Goal: Information Seeking & Learning: Learn about a topic

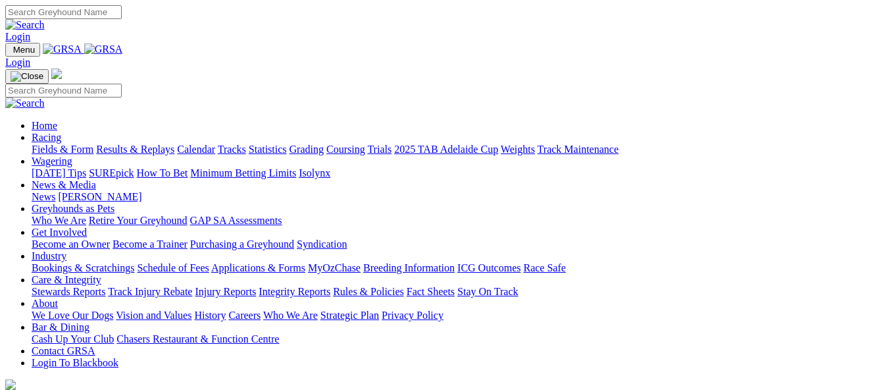
scroll to position [1185, 0]
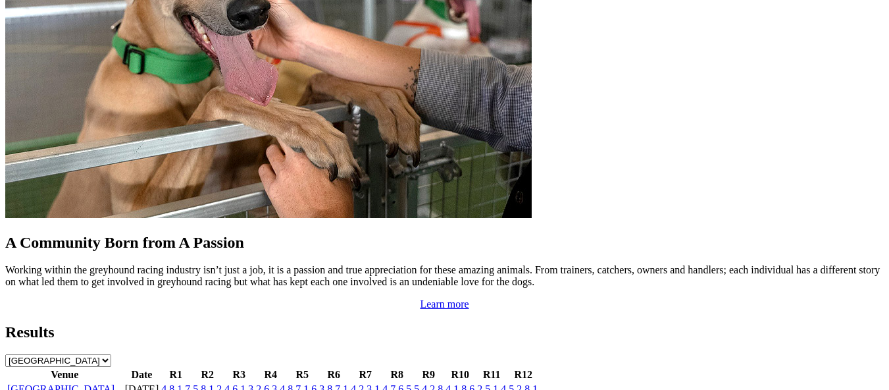
click at [68, 383] on link "[GEOGRAPHIC_DATA]" at bounding box center [60, 388] width 107 height 11
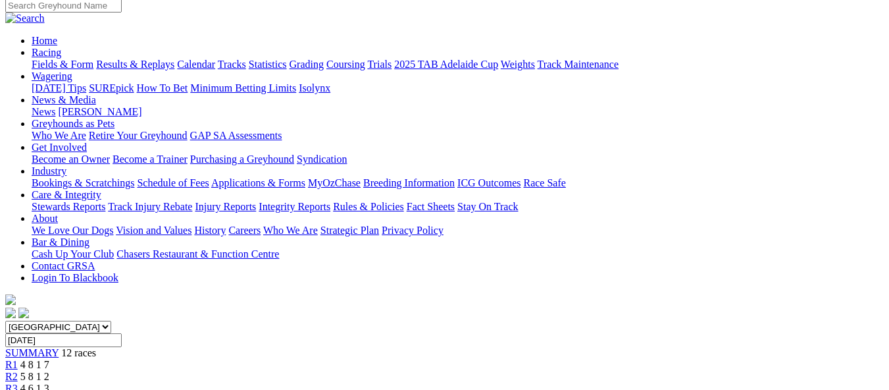
scroll to position [132, 0]
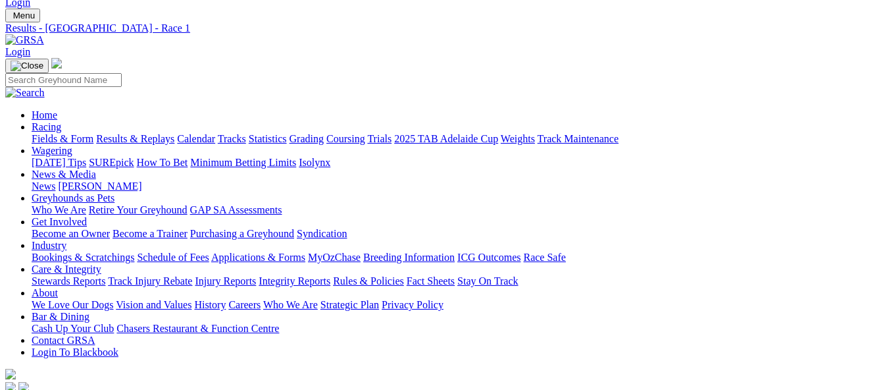
scroll to position [66, 0]
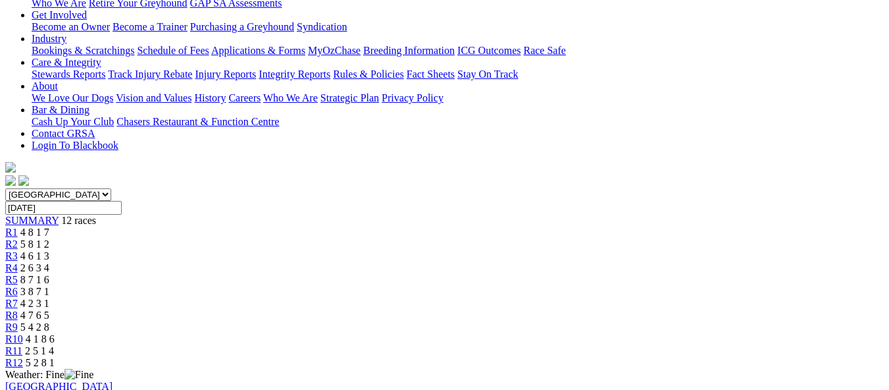
scroll to position [197, 0]
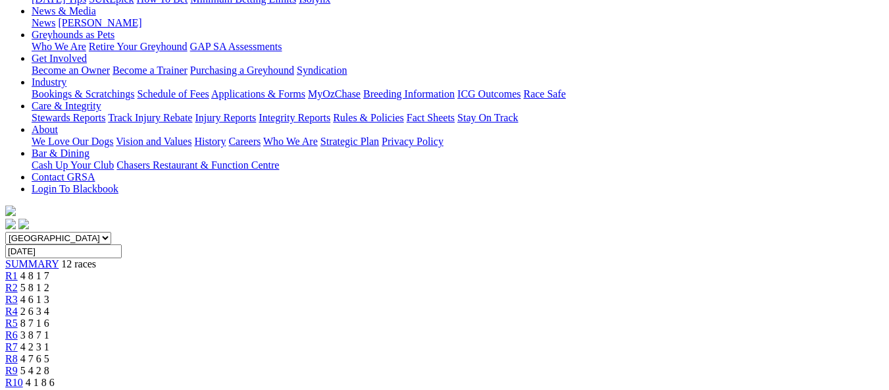
click at [49, 341] on span "4 2 3 1" at bounding box center [34, 346] width 29 height 11
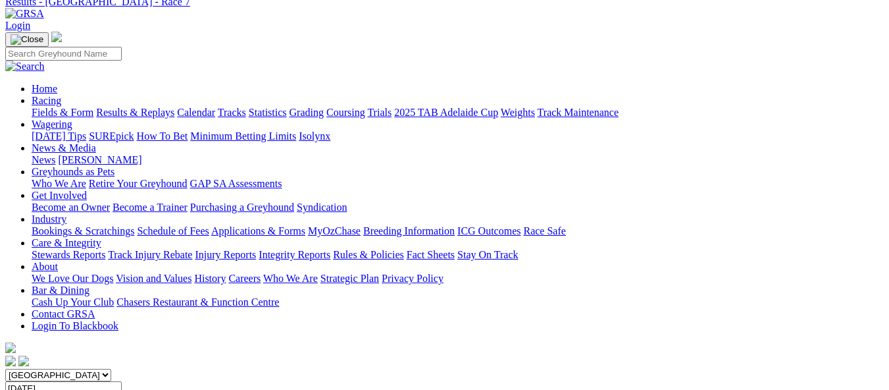
scroll to position [22, 0]
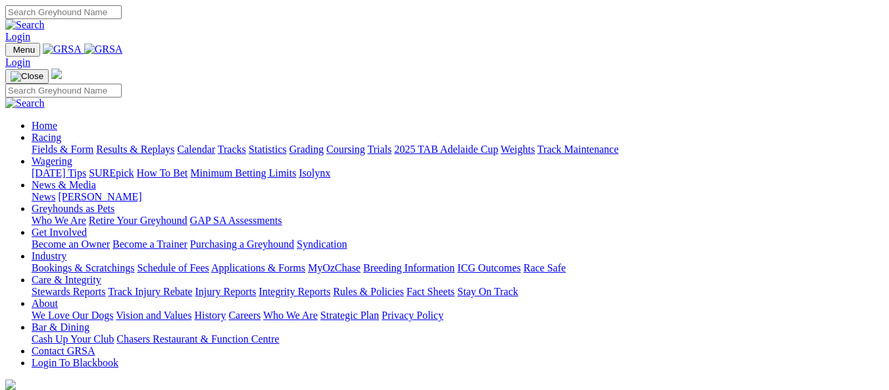
scroll to position [461, 0]
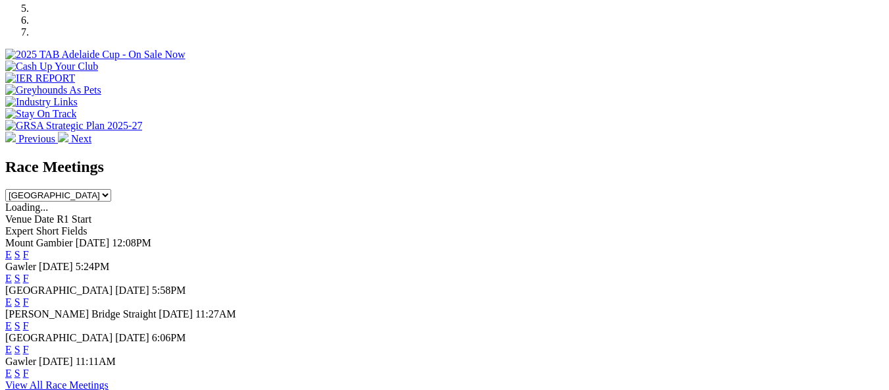
click at [29, 273] on link "F" at bounding box center [26, 278] width 6 height 11
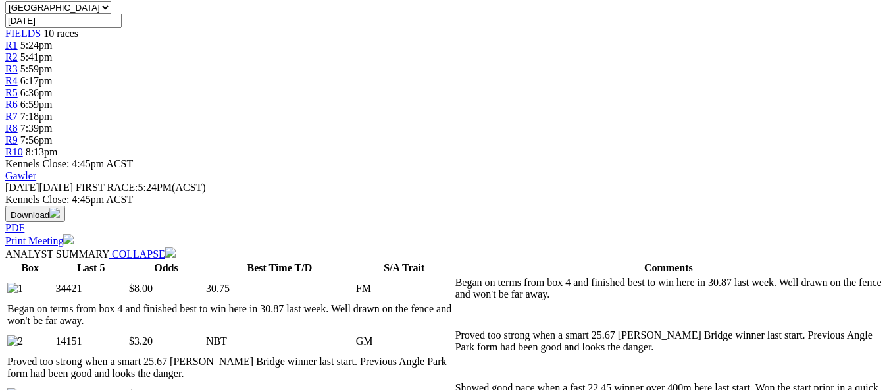
scroll to position [382, 0]
